Goal: Transaction & Acquisition: Download file/media

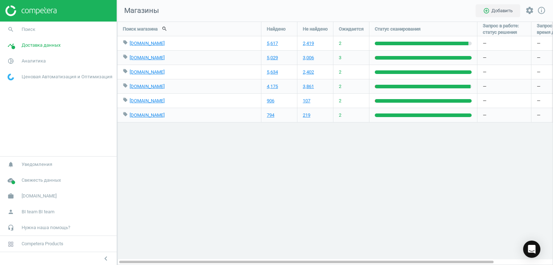
scroll to position [255, 446]
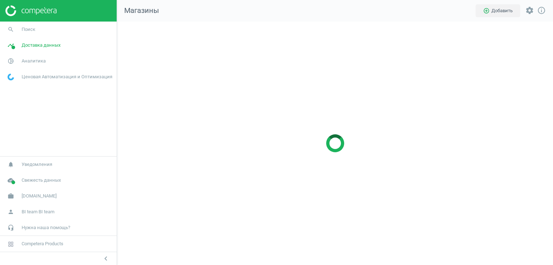
scroll to position [255, 446]
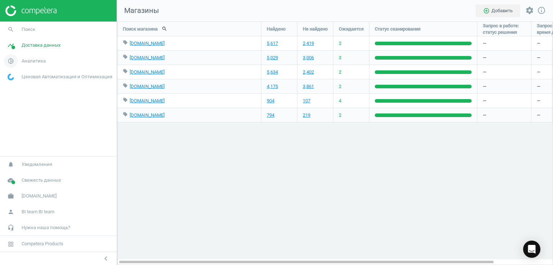
click at [28, 62] on span "Аналитика" at bounding box center [34, 61] width 24 height 6
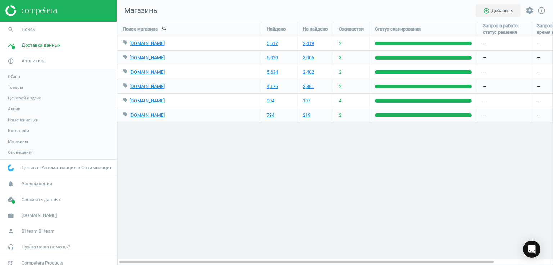
click at [21, 87] on span "Товары" at bounding box center [15, 88] width 15 height 6
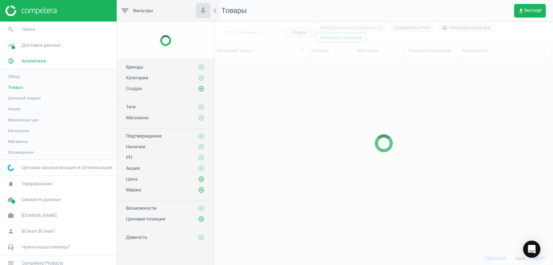
scroll to position [183, 333]
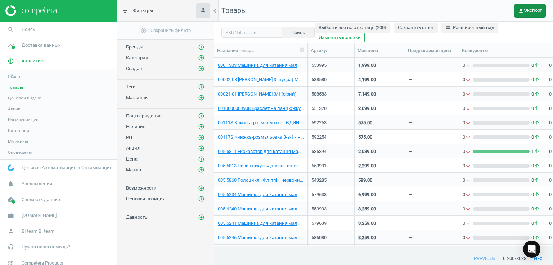
click at [527, 11] on span "get_app Экспорт" at bounding box center [530, 11] width 24 height 6
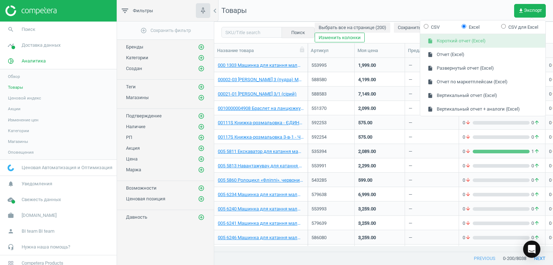
click at [460, 43] on button "insert_drive_file Короткий отчет (Excel)" at bounding box center [482, 41] width 125 height 14
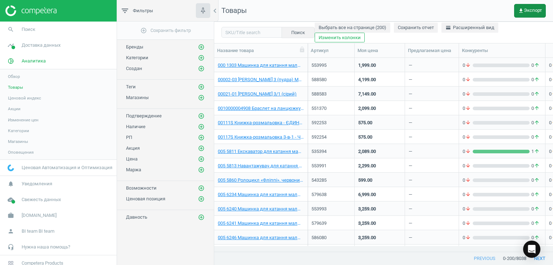
click at [519, 10] on icon "get_app" at bounding box center [521, 11] width 6 height 6
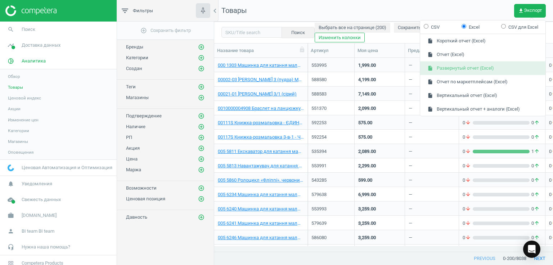
click at [452, 71] on button "insert_drive_file Развернутый отчет (Excel)" at bounding box center [482, 69] width 125 height 14
